Goal: Task Accomplishment & Management: Manage account settings

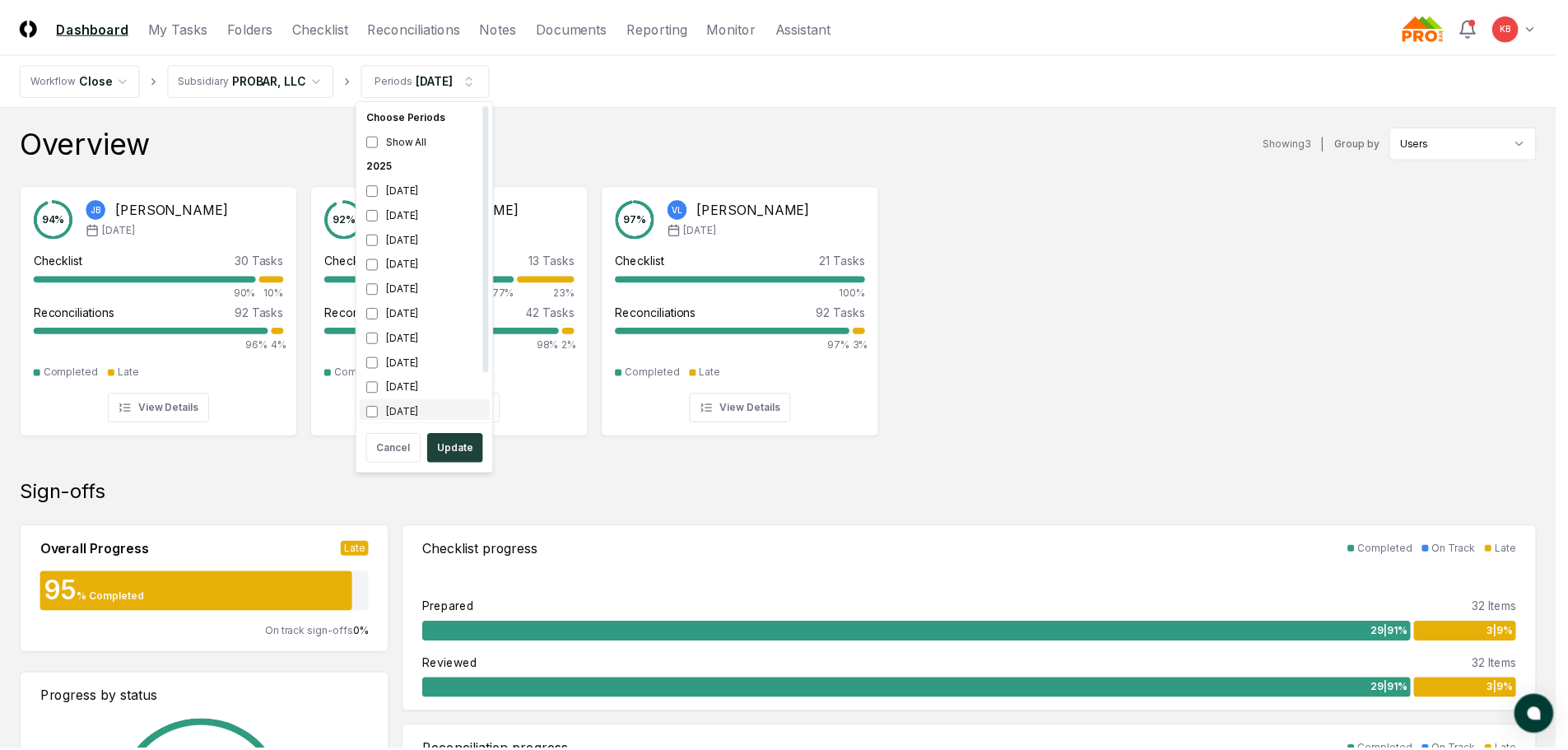
scroll to position [5, 0]
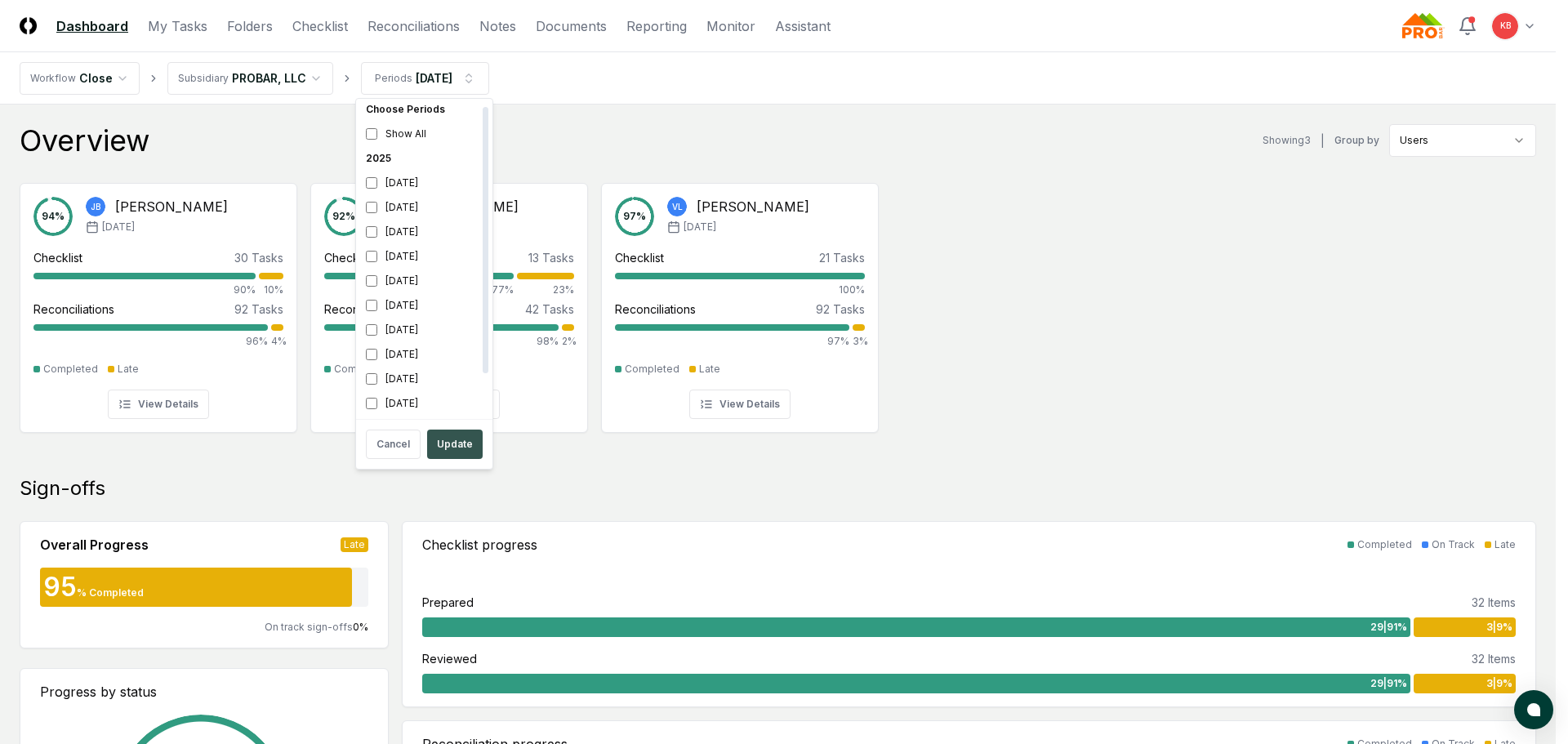
click at [448, 441] on button "Update" at bounding box center [454, 444] width 55 height 30
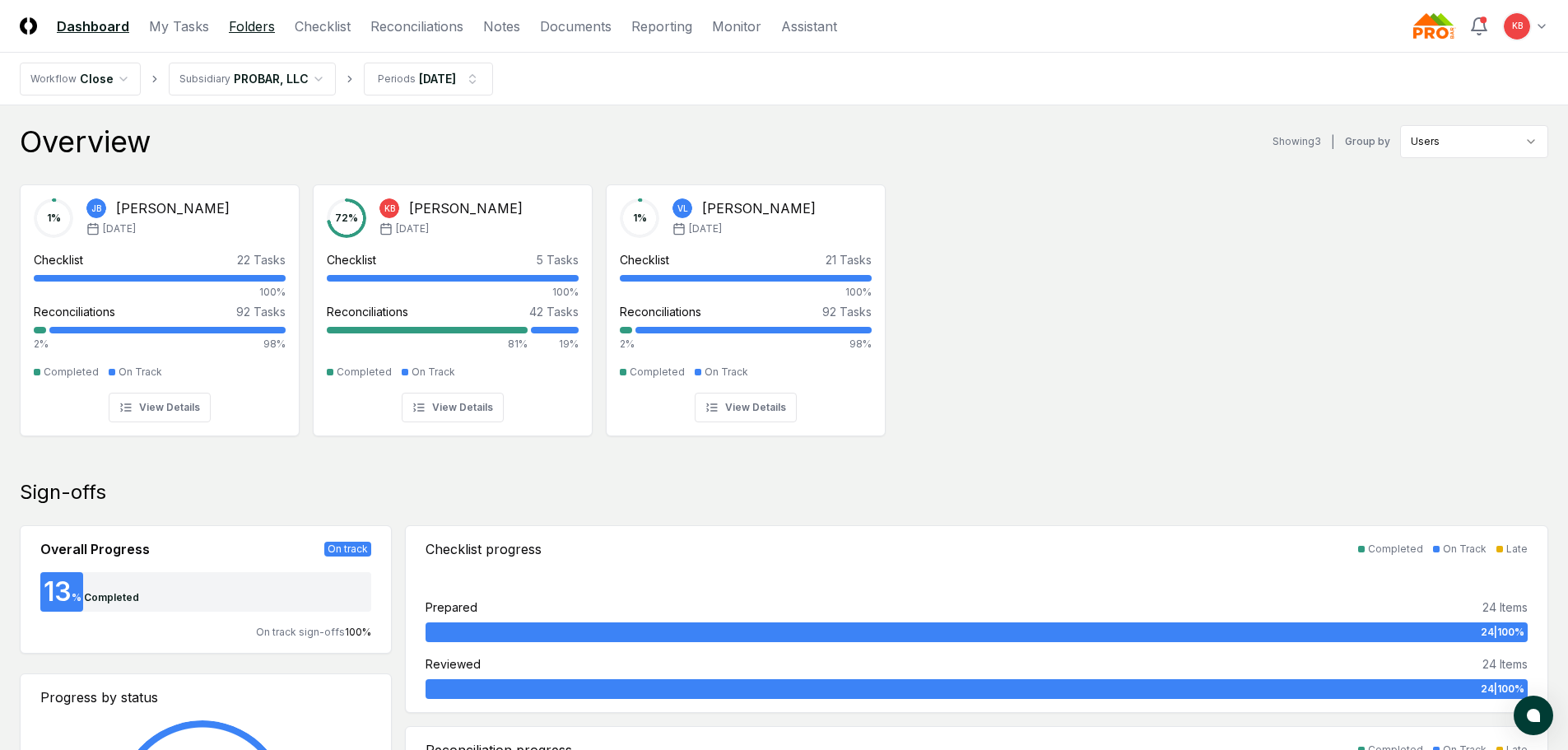
click at [251, 28] on link "Folders" at bounding box center [252, 27] width 46 height 19
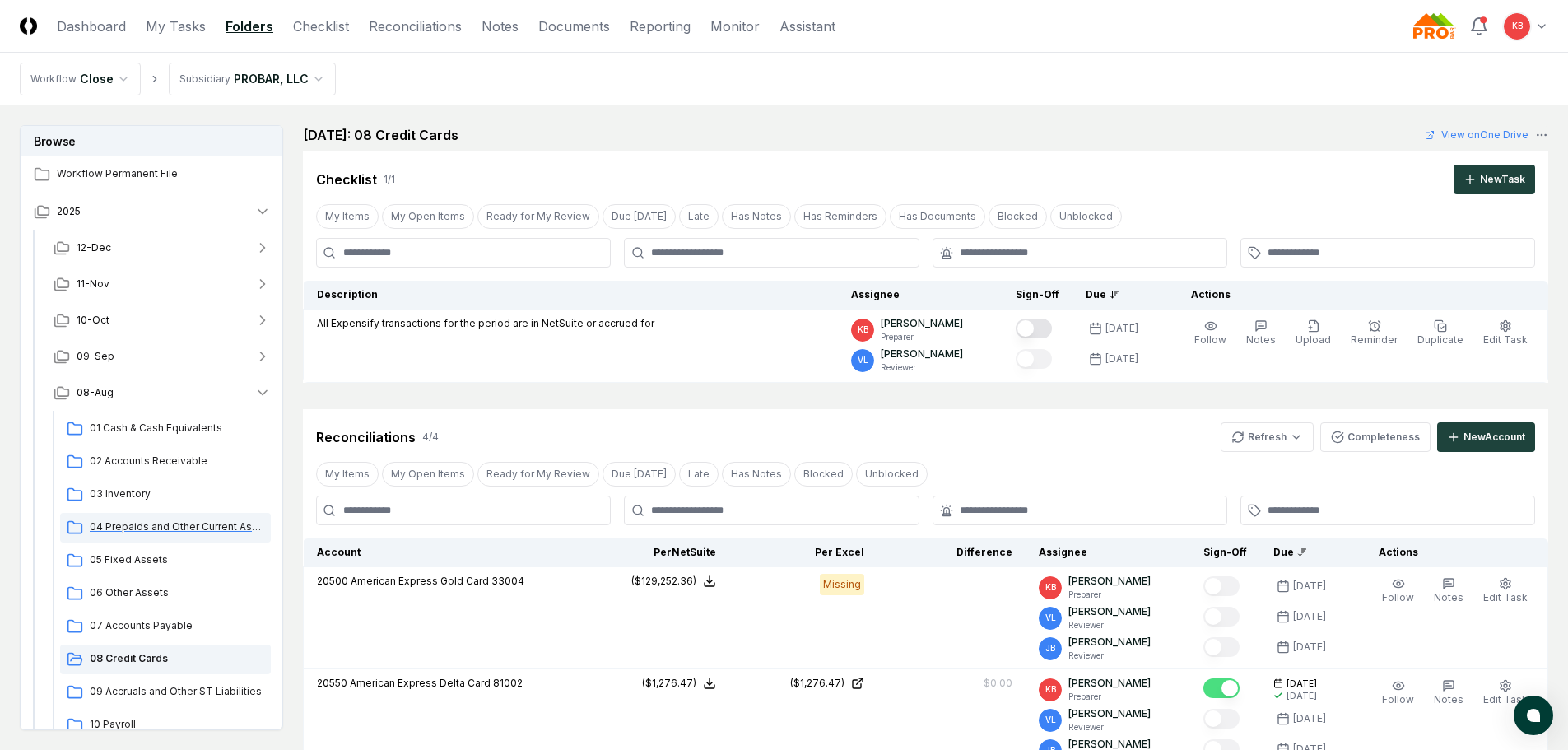
click at [178, 529] on span "04 Prepaids and Other Current Assets" at bounding box center [178, 527] width 175 height 15
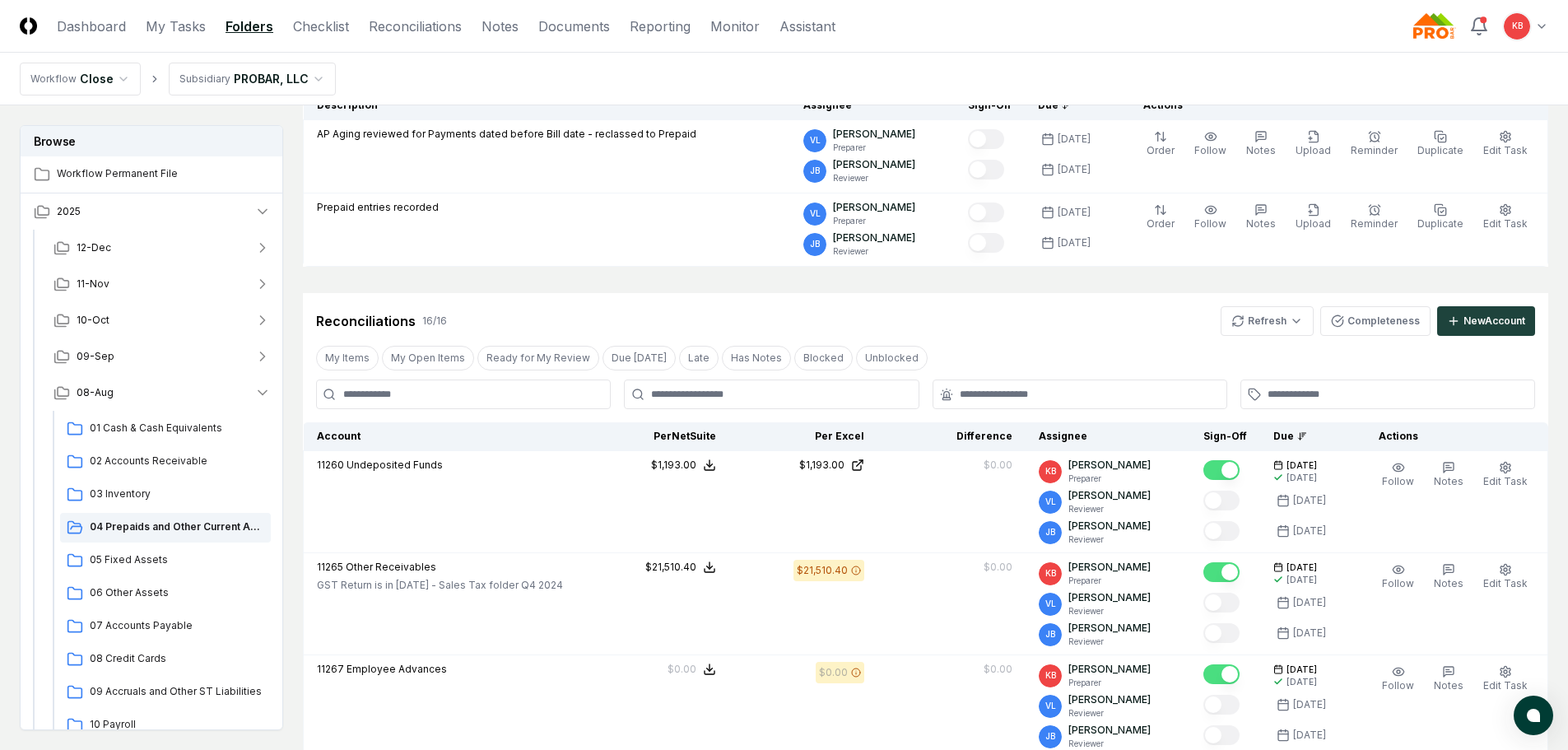
scroll to position [164, 0]
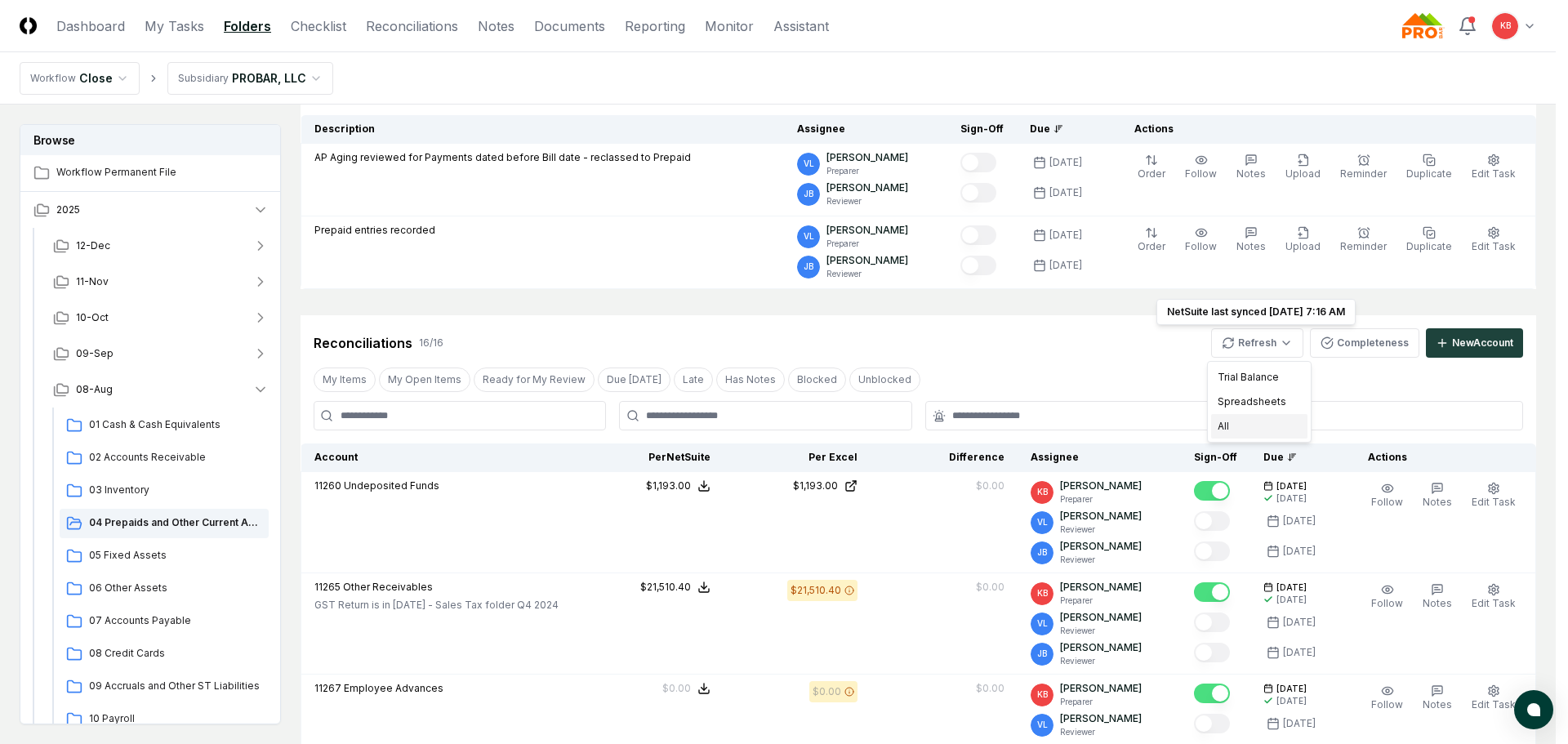
drag, startPoint x: 1235, startPoint y: 432, endPoint x: 1171, endPoint y: 442, distance: 64.8
click at [1236, 432] on div "All" at bounding box center [1259, 426] width 96 height 25
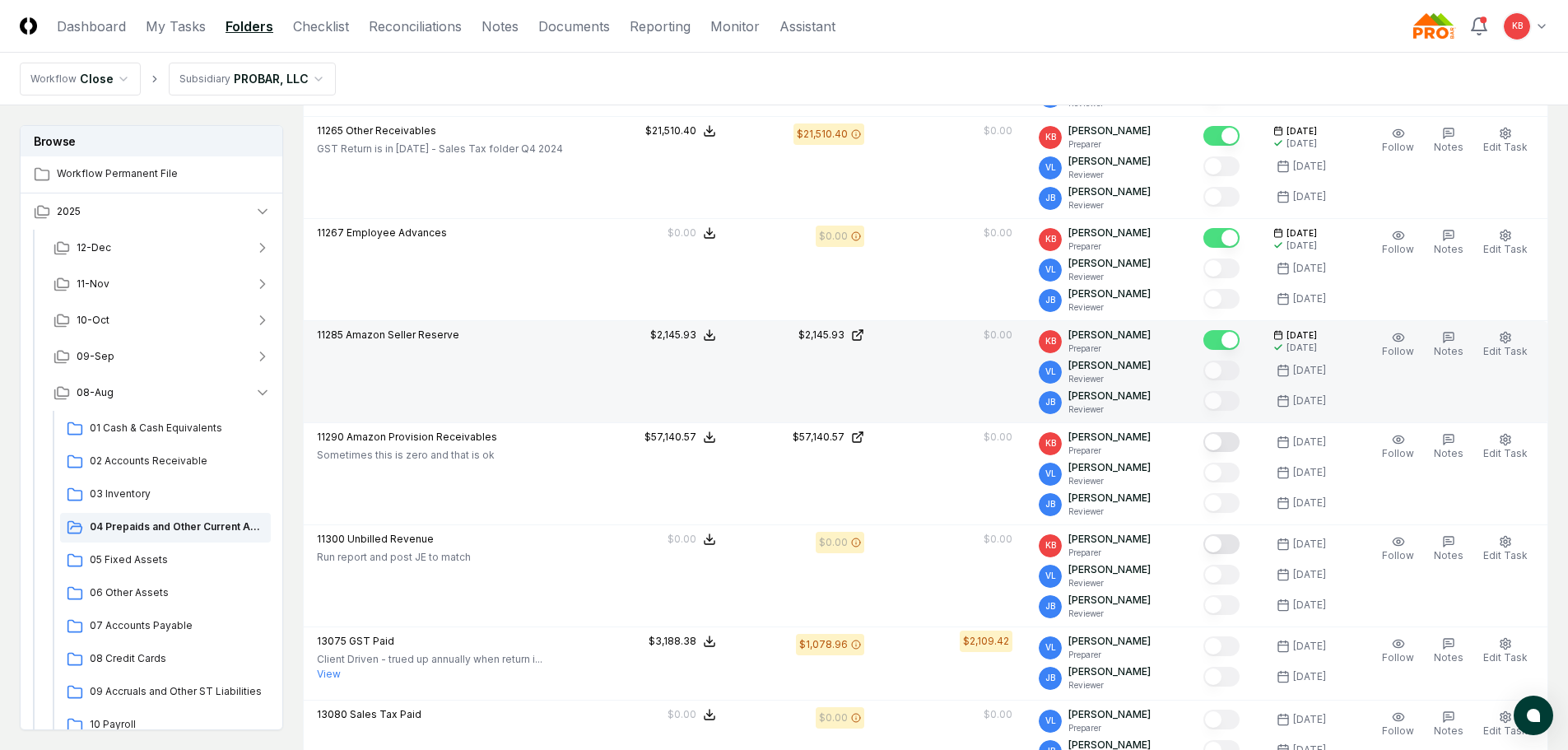
scroll to position [632, 0]
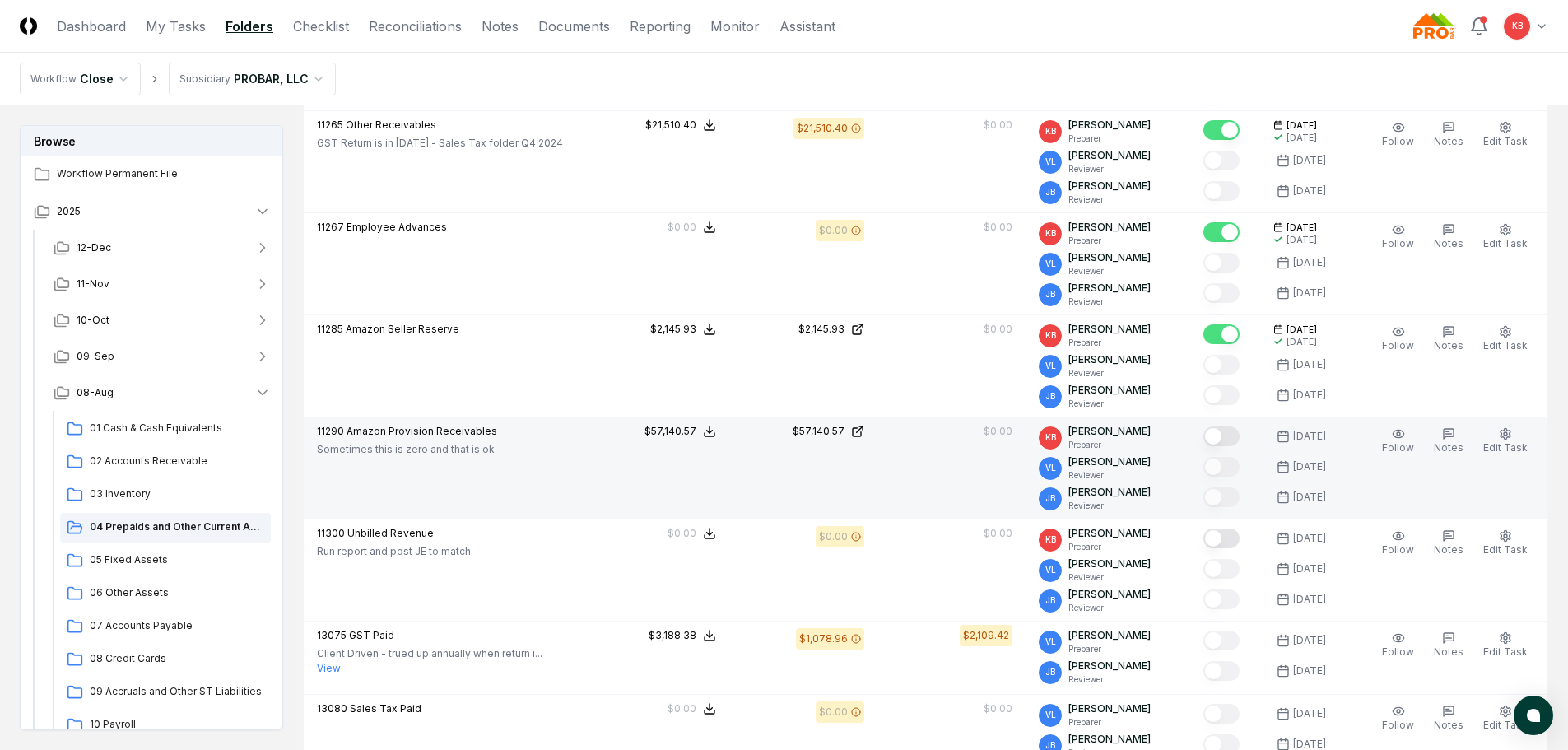
click at [1223, 441] on button "Mark complete" at bounding box center [1221, 436] width 36 height 19
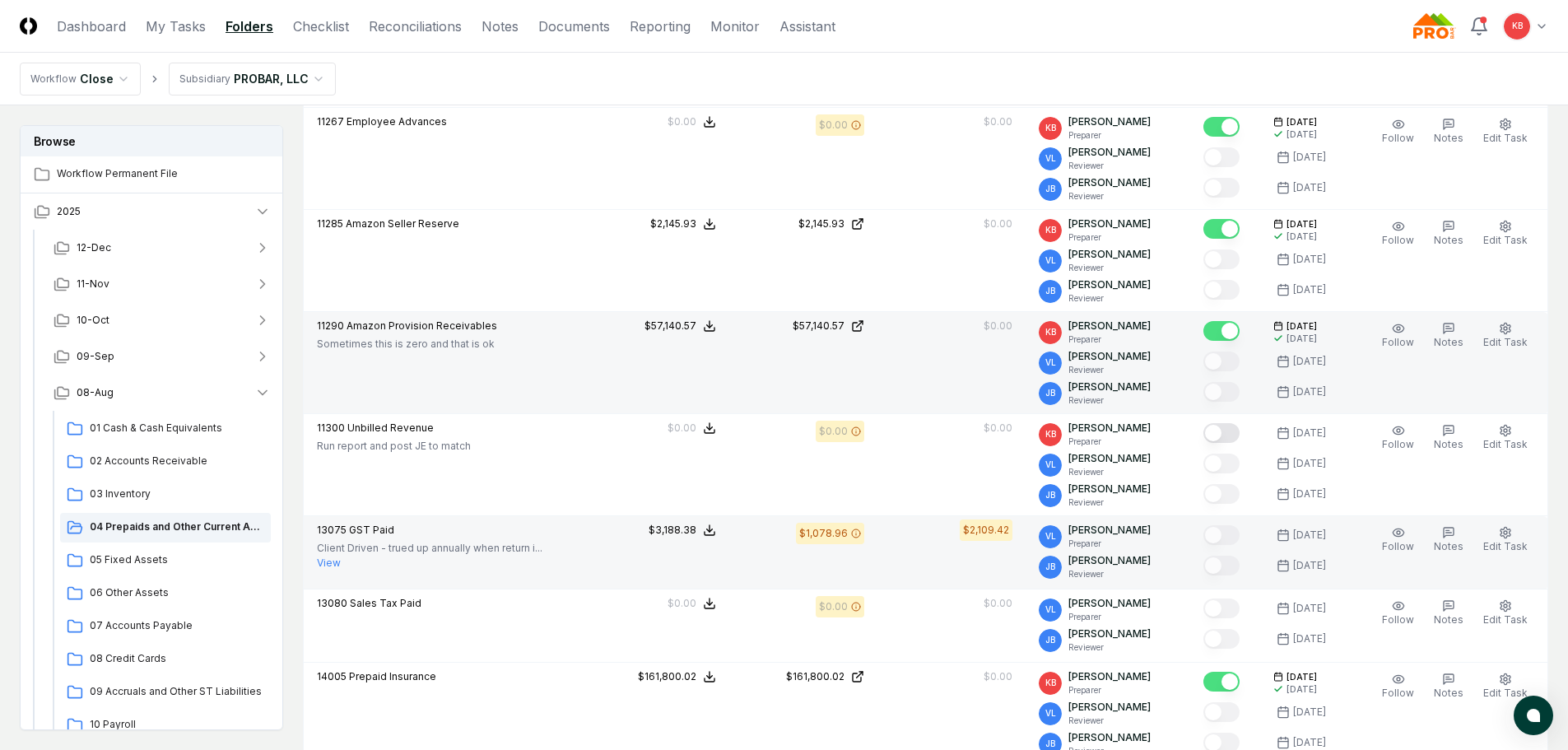
scroll to position [741, 0]
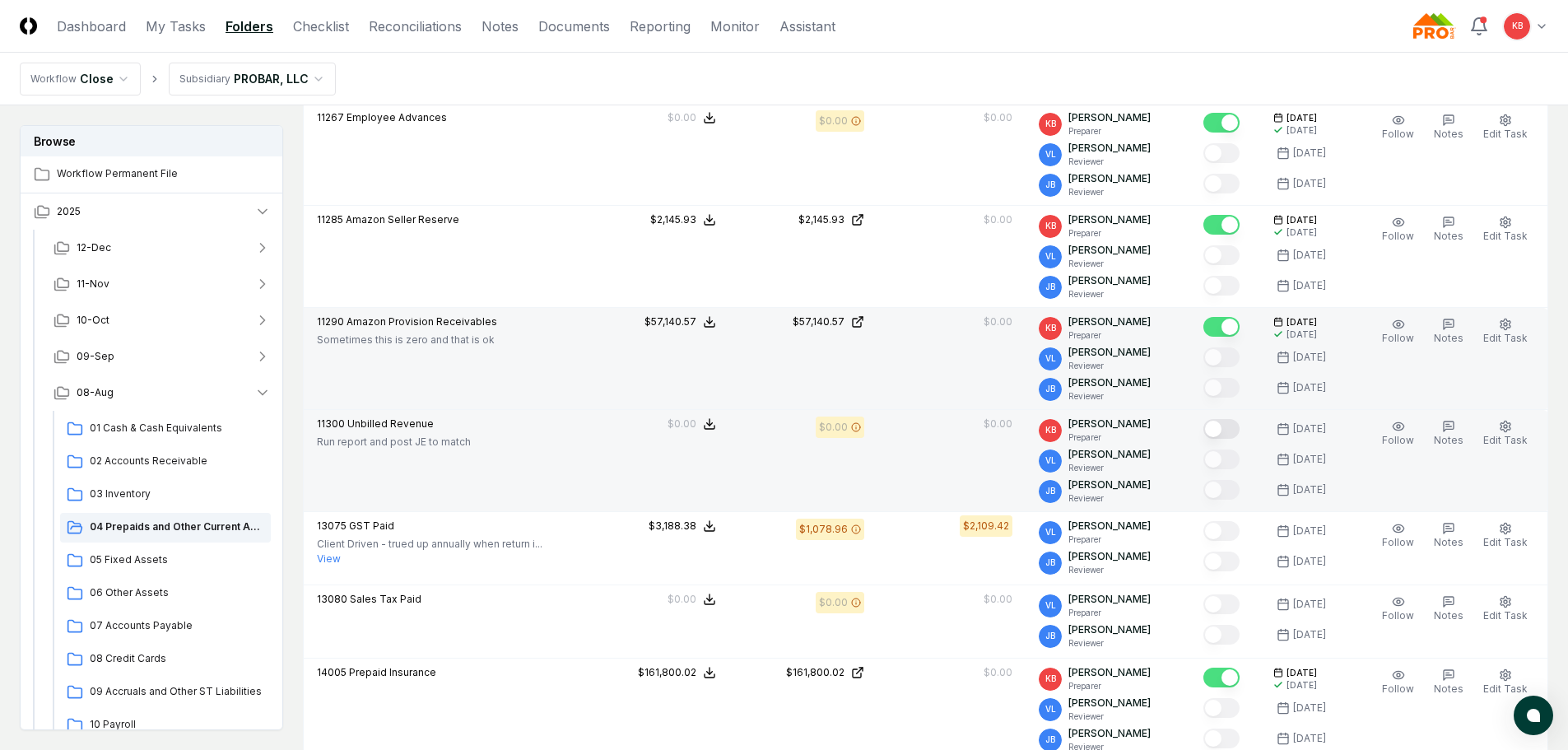
drag, startPoint x: 1225, startPoint y: 428, endPoint x: 1134, endPoint y: 489, distance: 109.6
click at [1225, 428] on button "Mark complete" at bounding box center [1221, 428] width 36 height 19
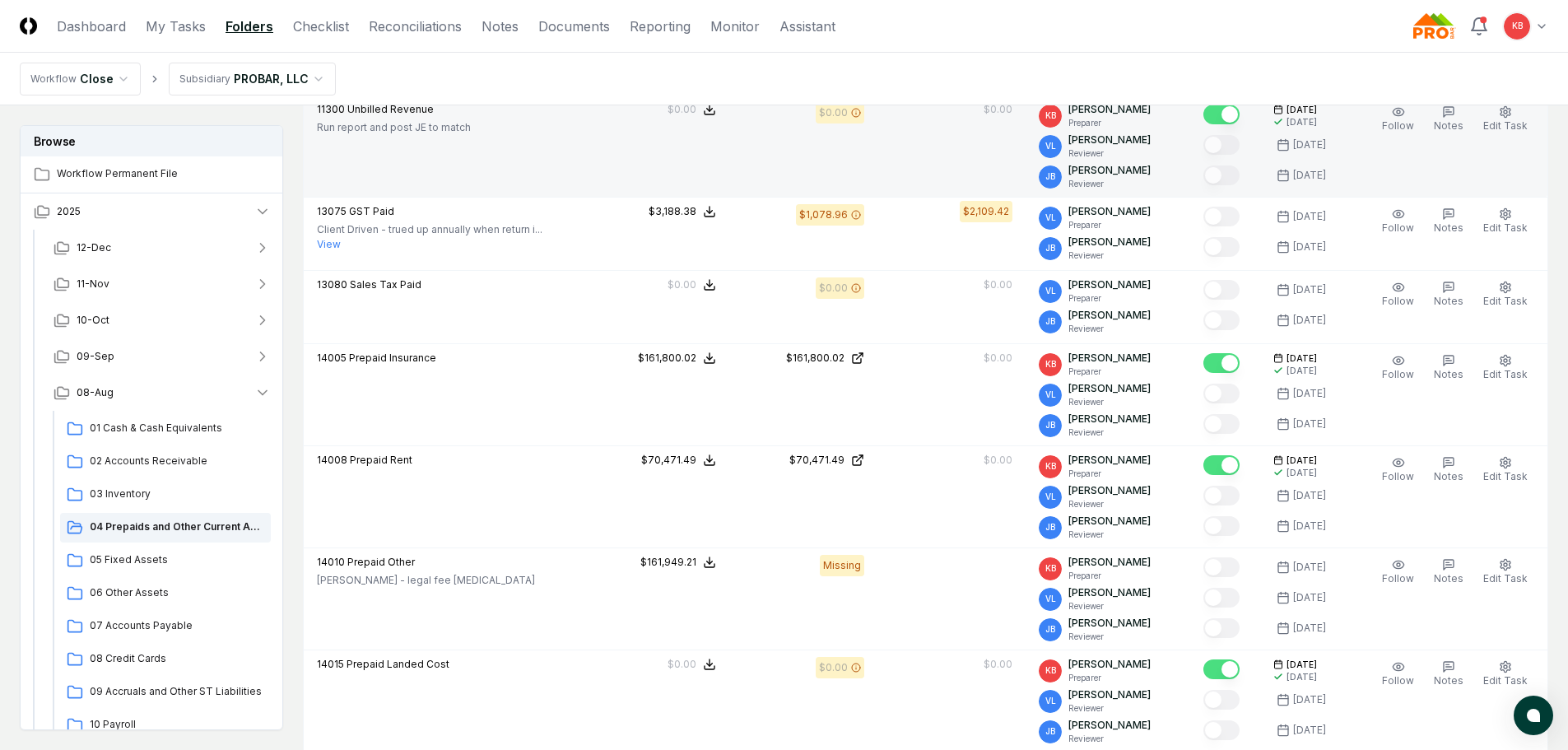
scroll to position [1015, 0]
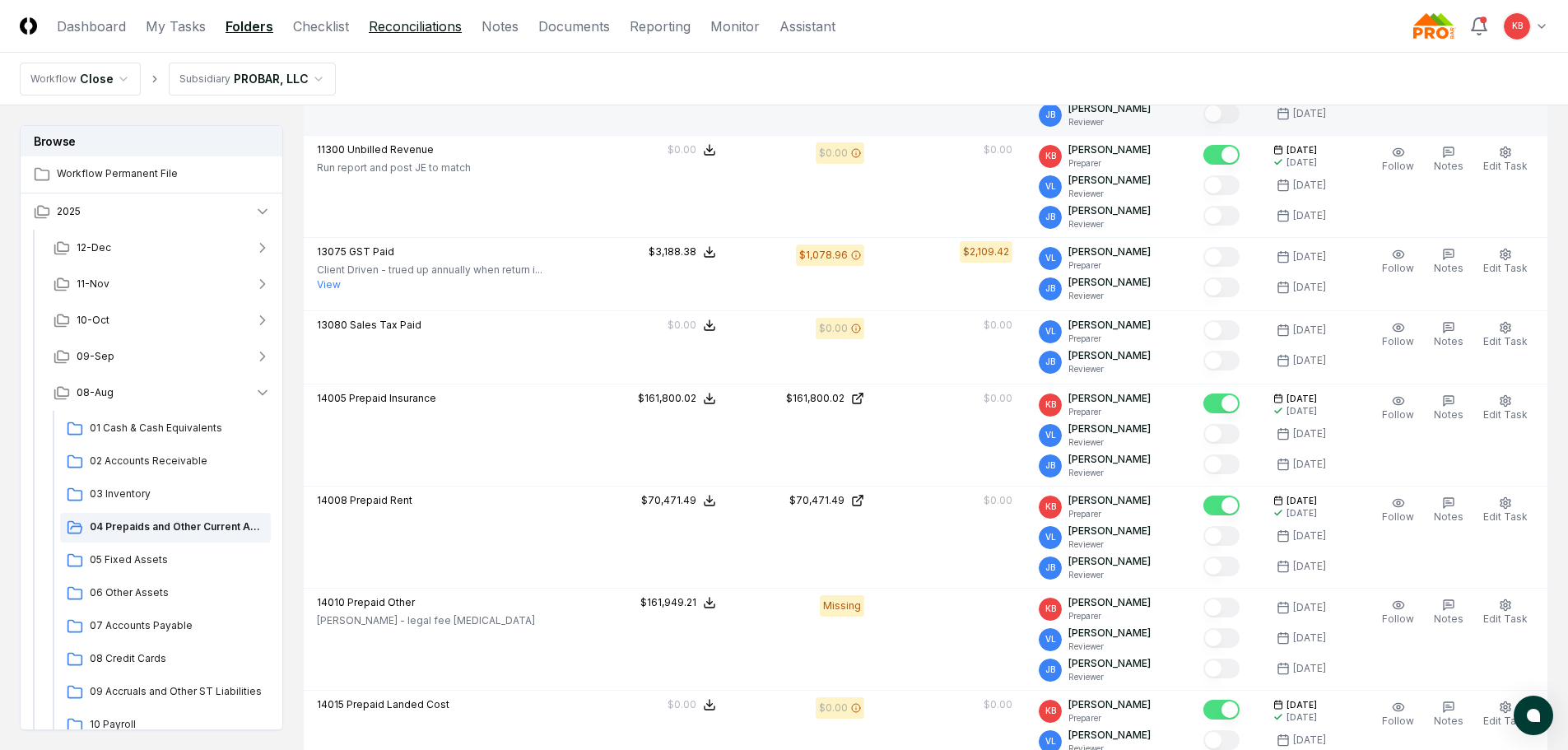
click at [442, 24] on link "Reconciliations" at bounding box center [414, 27] width 93 height 19
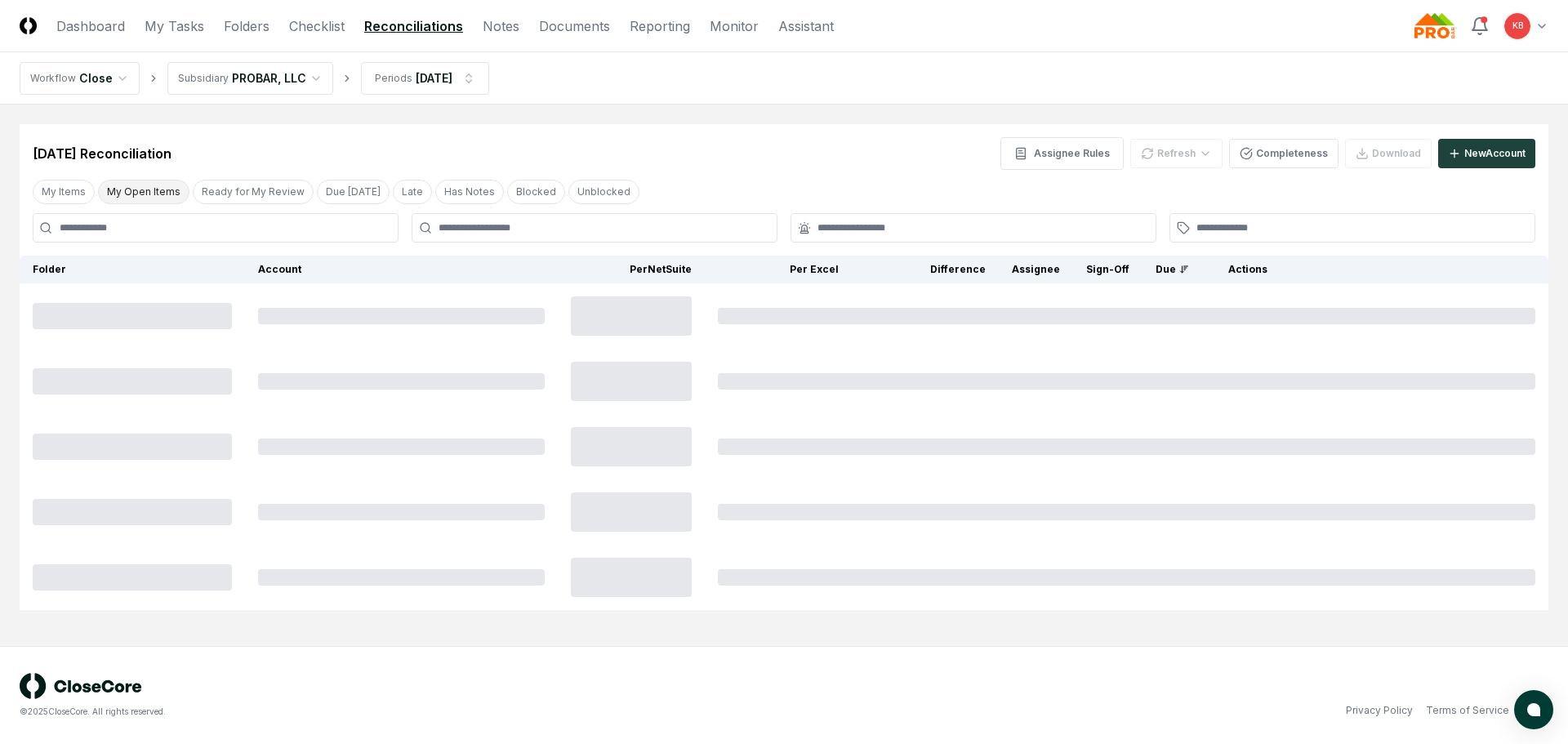
click at [120, 195] on button "My Open Items" at bounding box center [144, 192] width 91 height 25
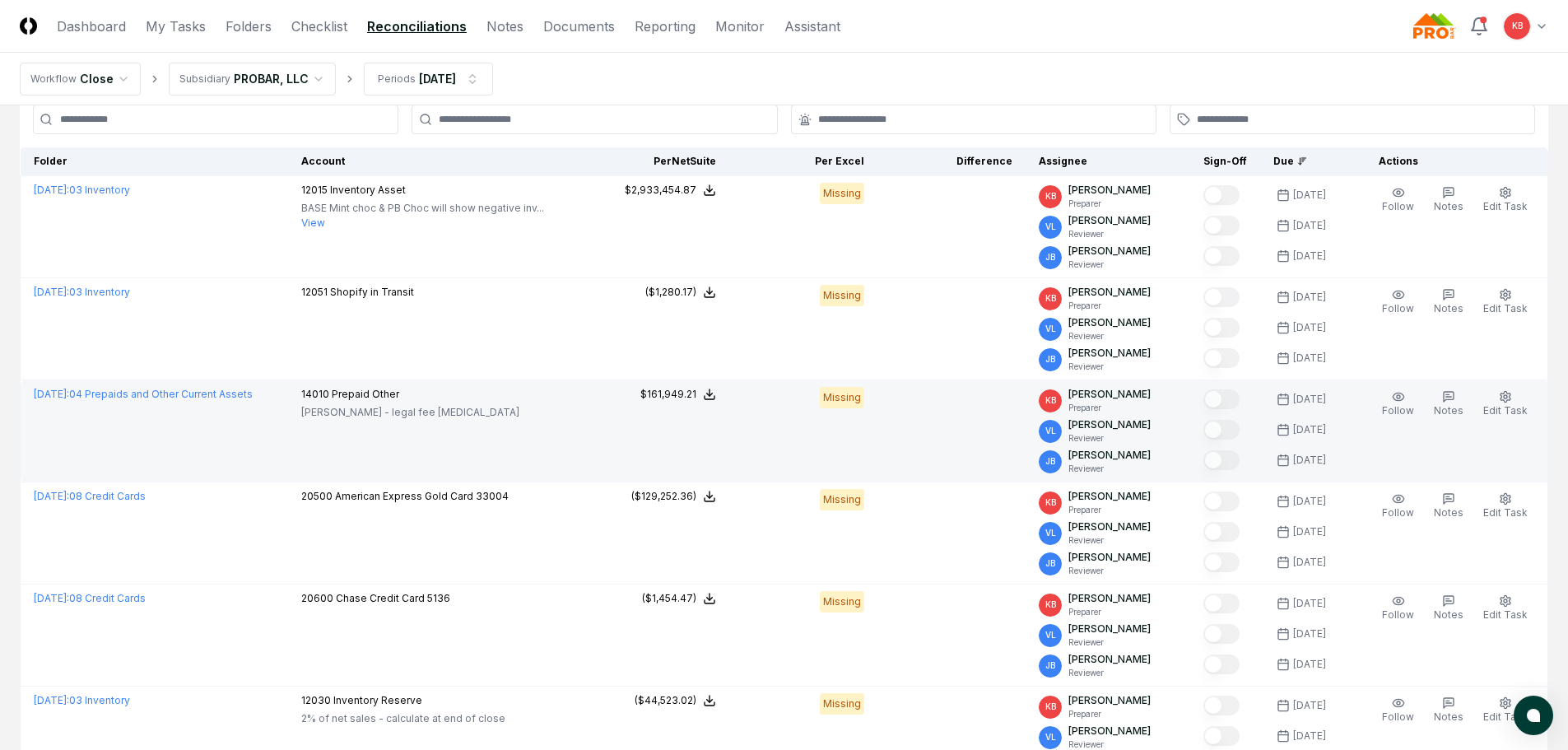
scroll to position [110, 0]
